Goal: Book appointment/travel/reservation

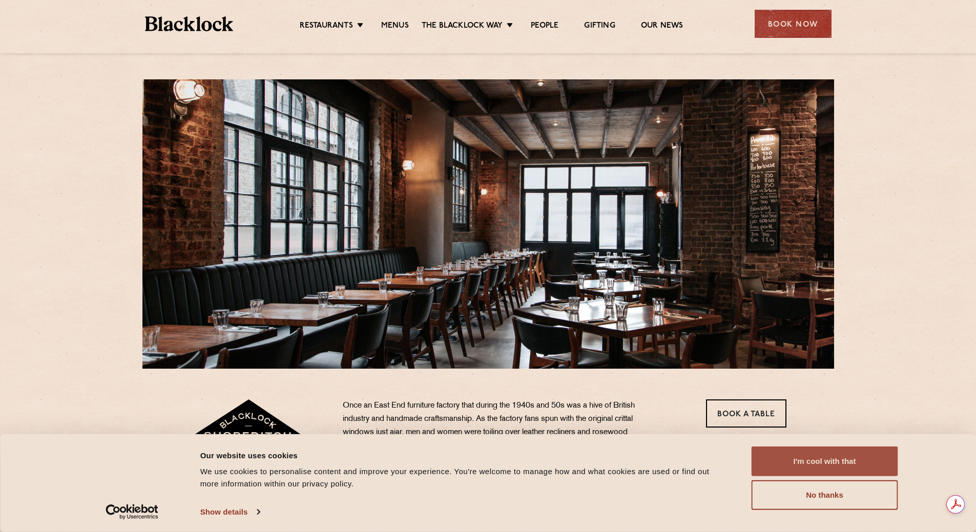
click at [841, 465] on button "I'm cool with that" at bounding box center [825, 462] width 147 height 30
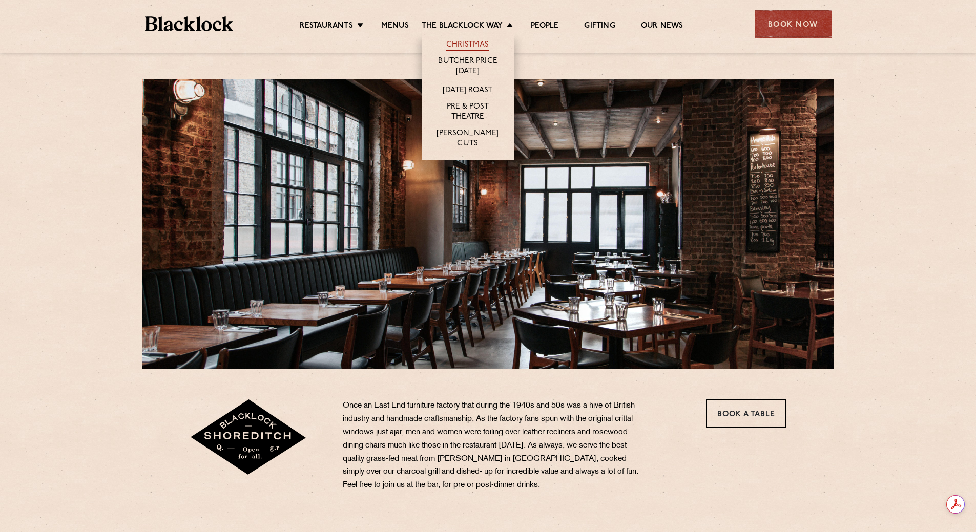
click at [475, 41] on link "Christmas" at bounding box center [467, 45] width 43 height 11
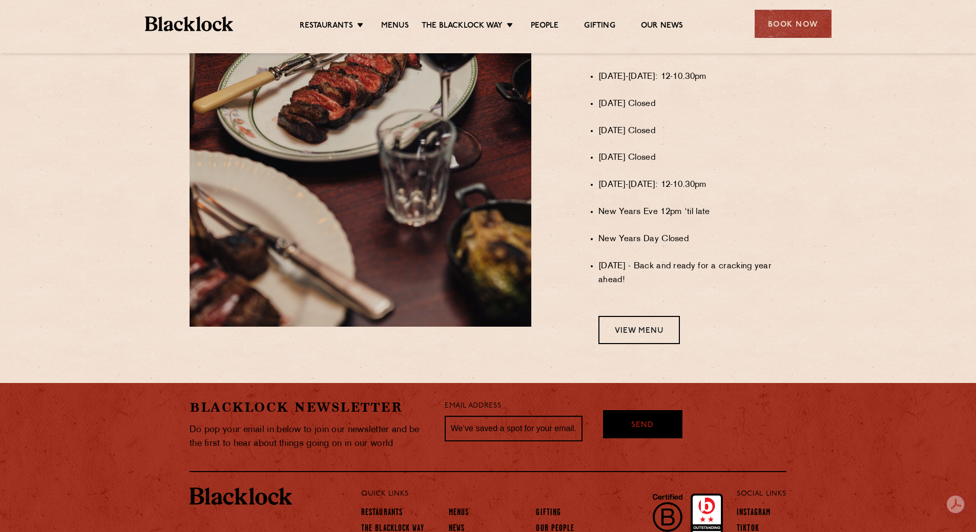
scroll to position [829, 0]
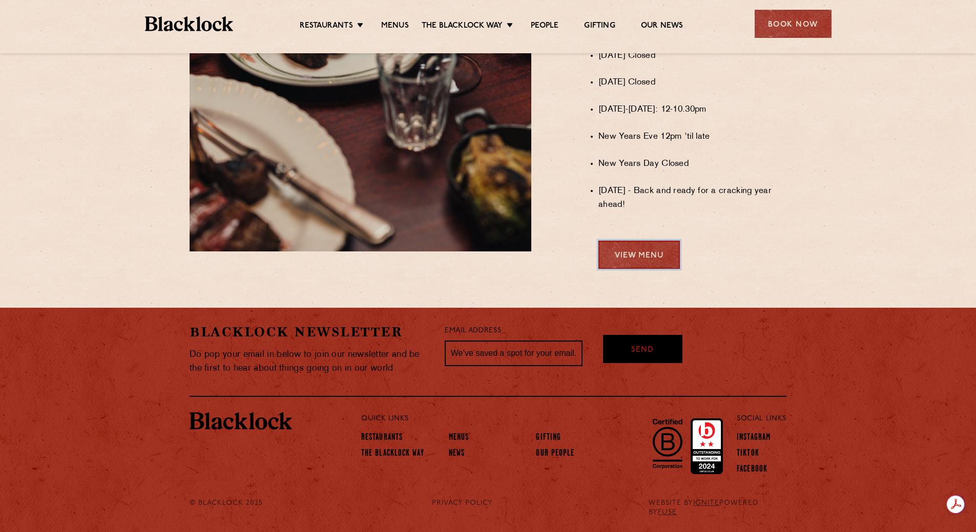
click at [623, 264] on link "View Menu" at bounding box center [639, 255] width 81 height 28
